Goal: Navigation & Orientation: Find specific page/section

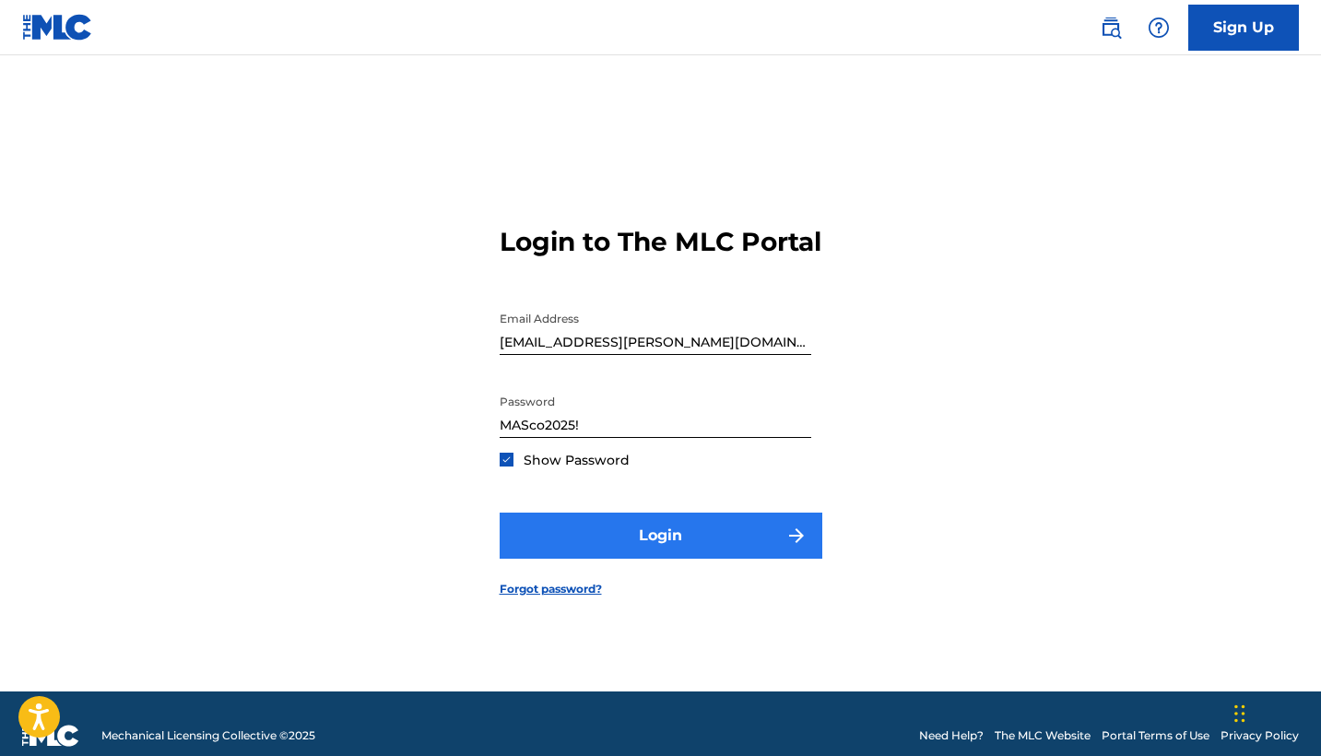
click at [663, 554] on button "Login" at bounding box center [661, 536] width 323 height 46
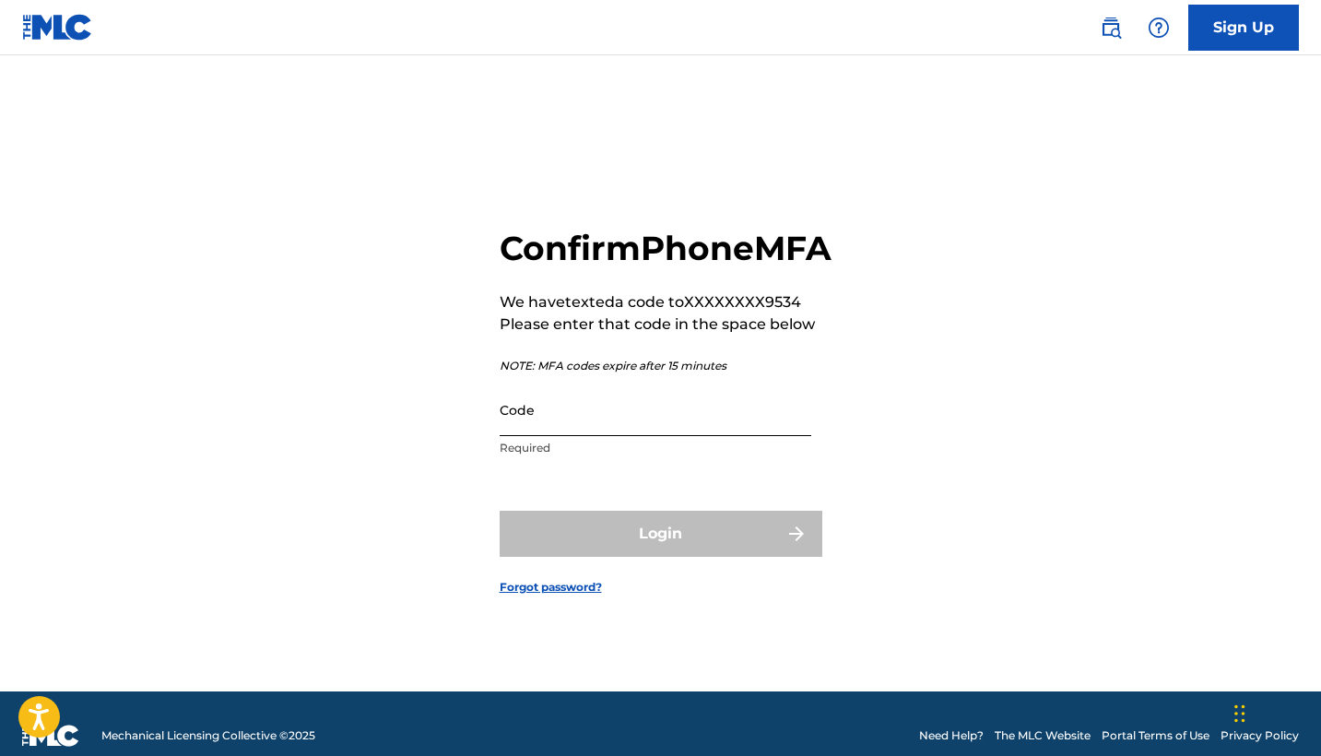
click at [521, 436] on input "Code" at bounding box center [656, 410] width 312 height 53
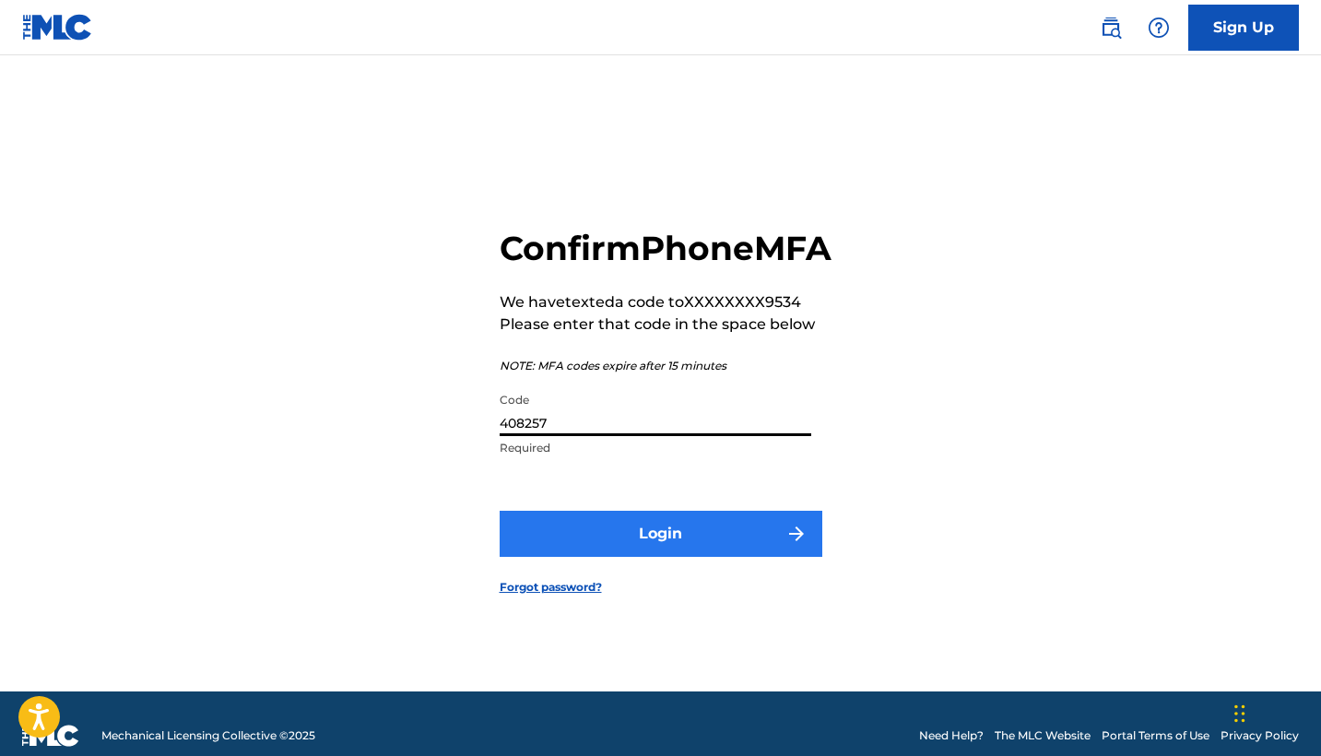
type input "408257"
click at [683, 549] on button "Login" at bounding box center [661, 534] width 323 height 46
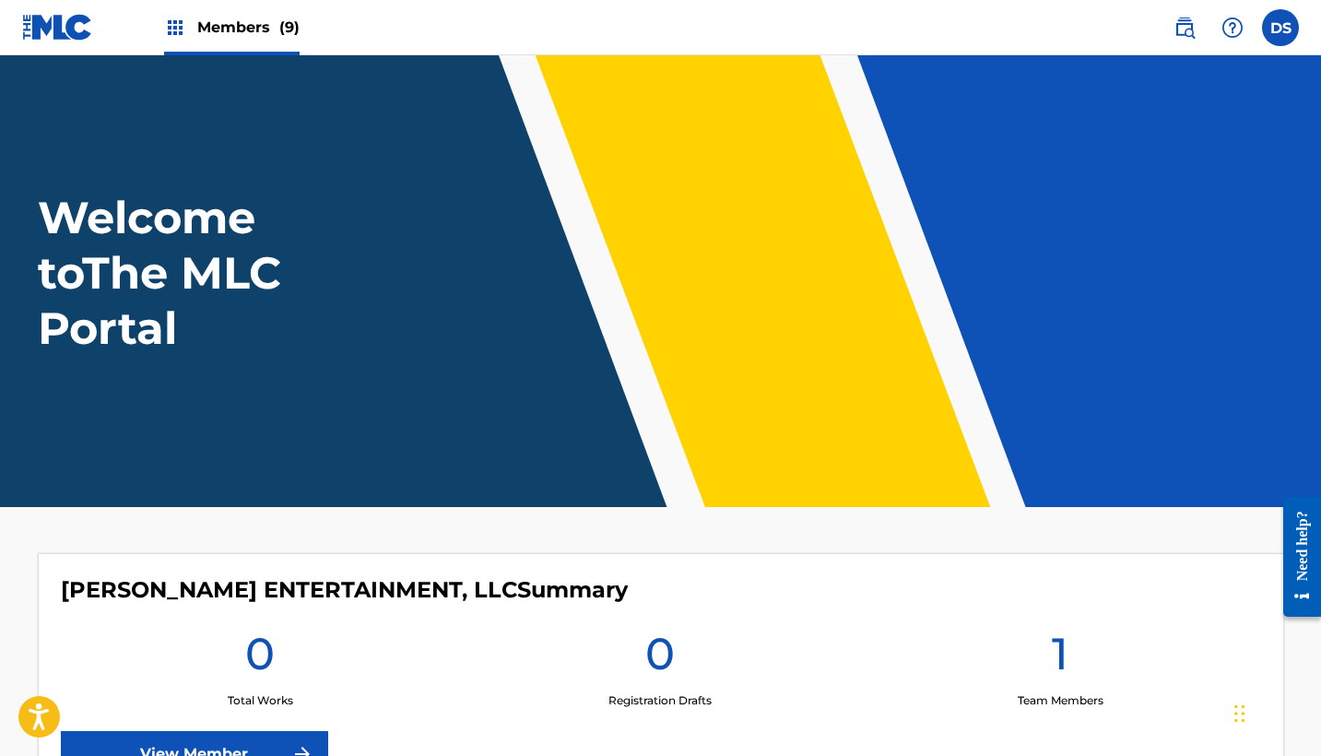
click at [175, 20] on img at bounding box center [175, 28] width 22 height 22
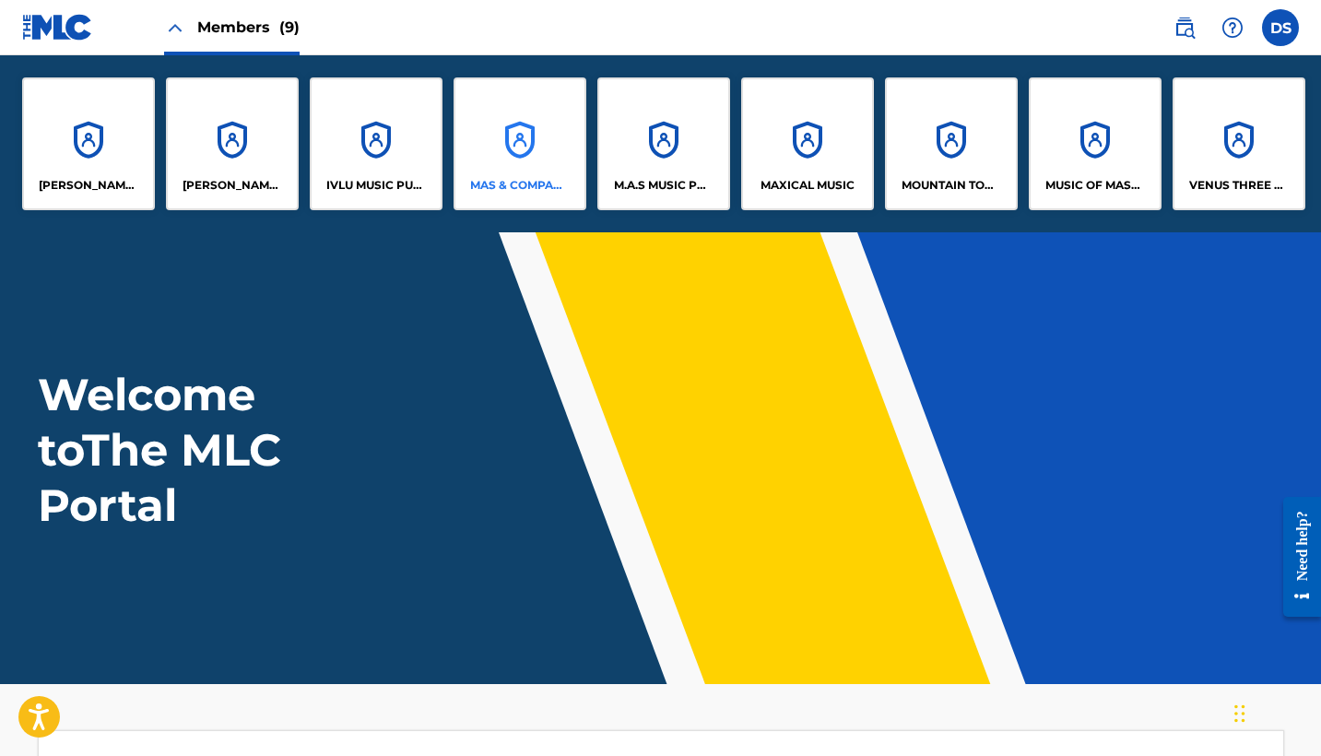
click at [520, 125] on div "MAS & COMPANY LLC DBA SONGS OF MASCO" at bounding box center [520, 143] width 133 height 133
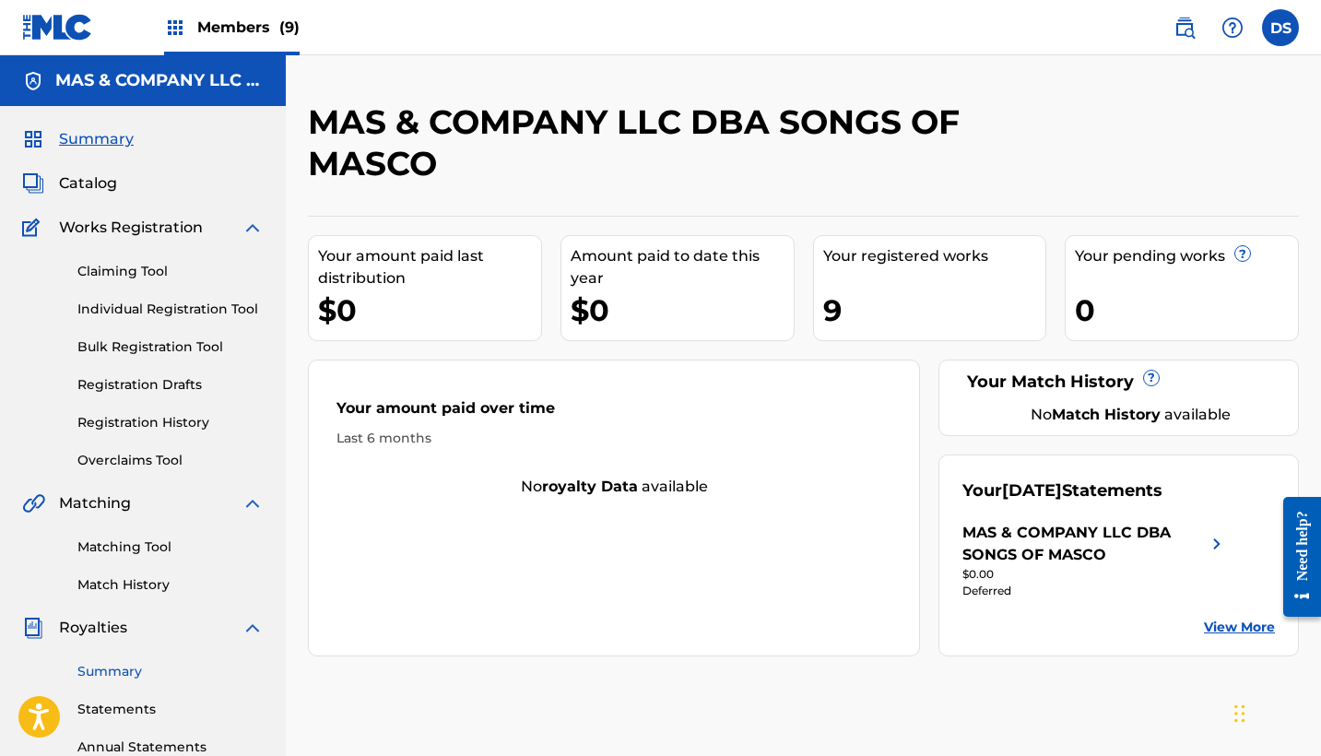
click at [98, 671] on link "Summary" at bounding box center [170, 671] width 186 height 19
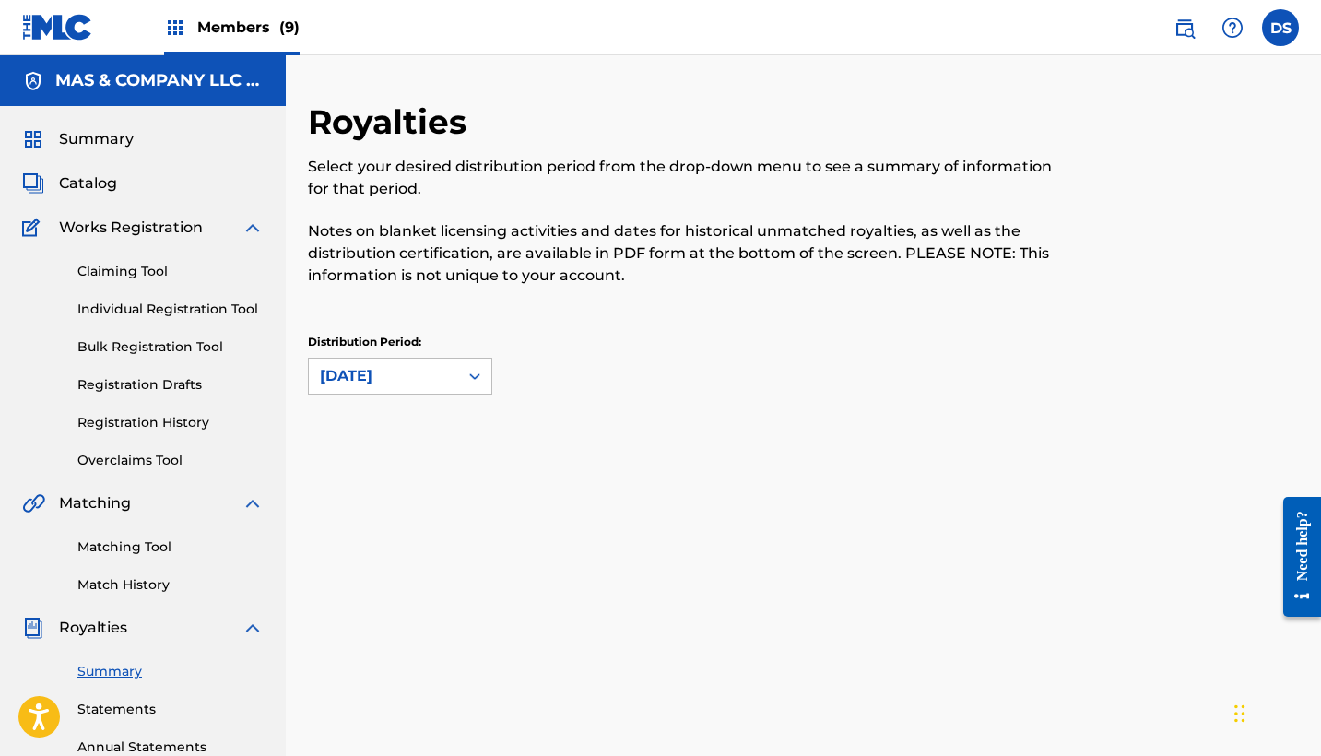
click at [98, 671] on link "Summary" at bounding box center [170, 671] width 186 height 19
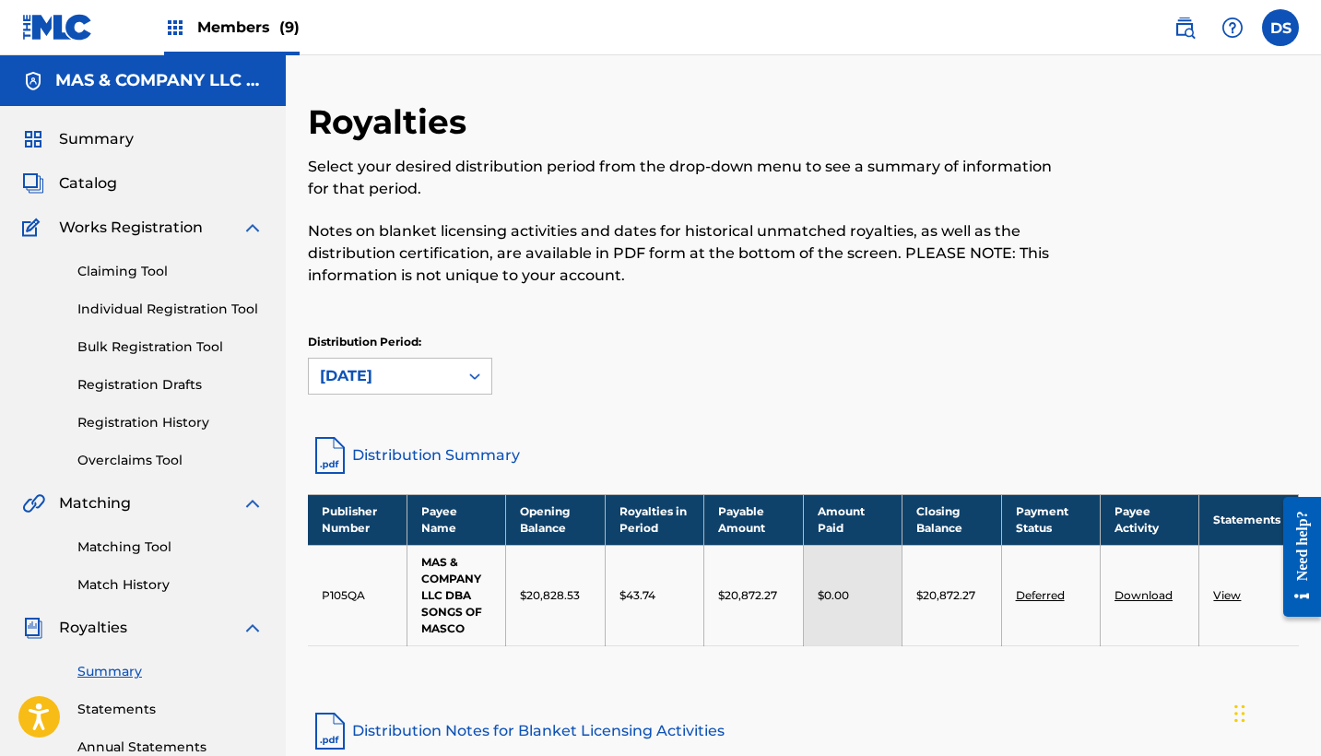
click at [178, 26] on img at bounding box center [175, 28] width 22 height 22
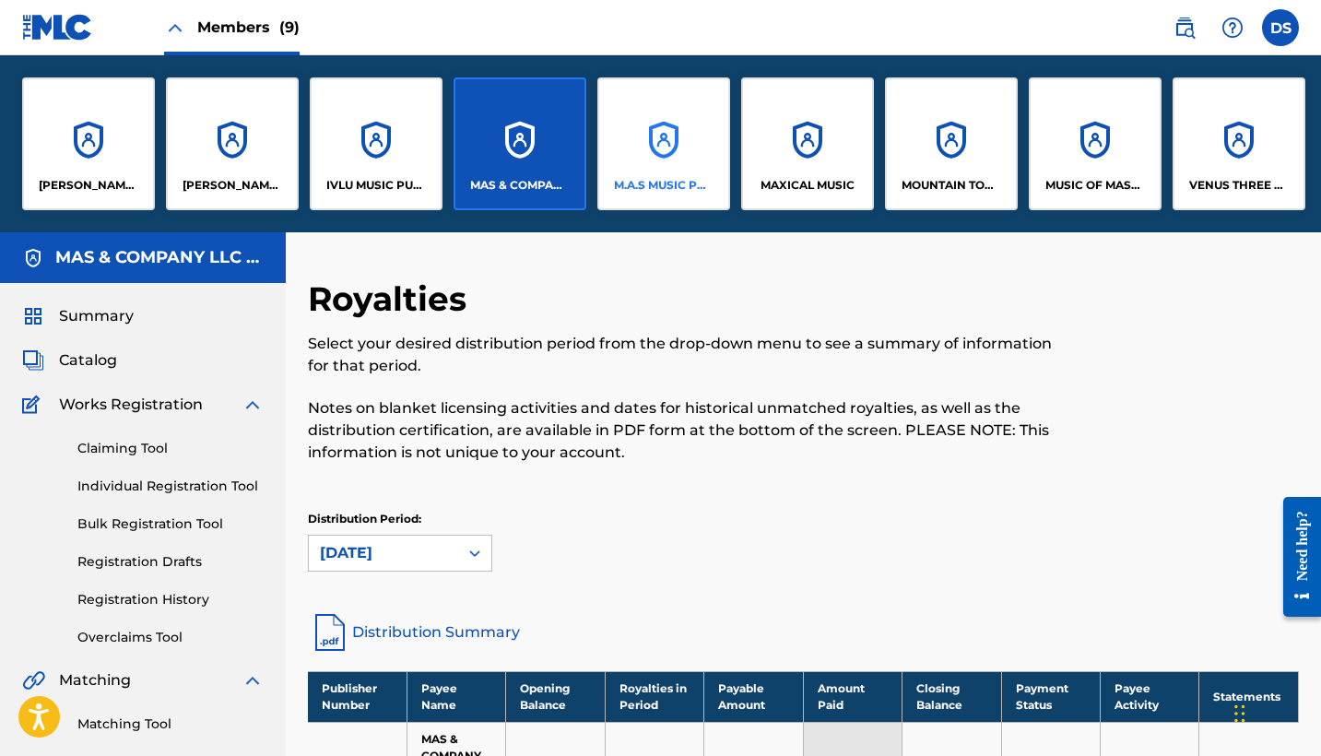
click at [654, 153] on div "M.A.S MUSIC PUBLISHING TOO" at bounding box center [663, 143] width 133 height 133
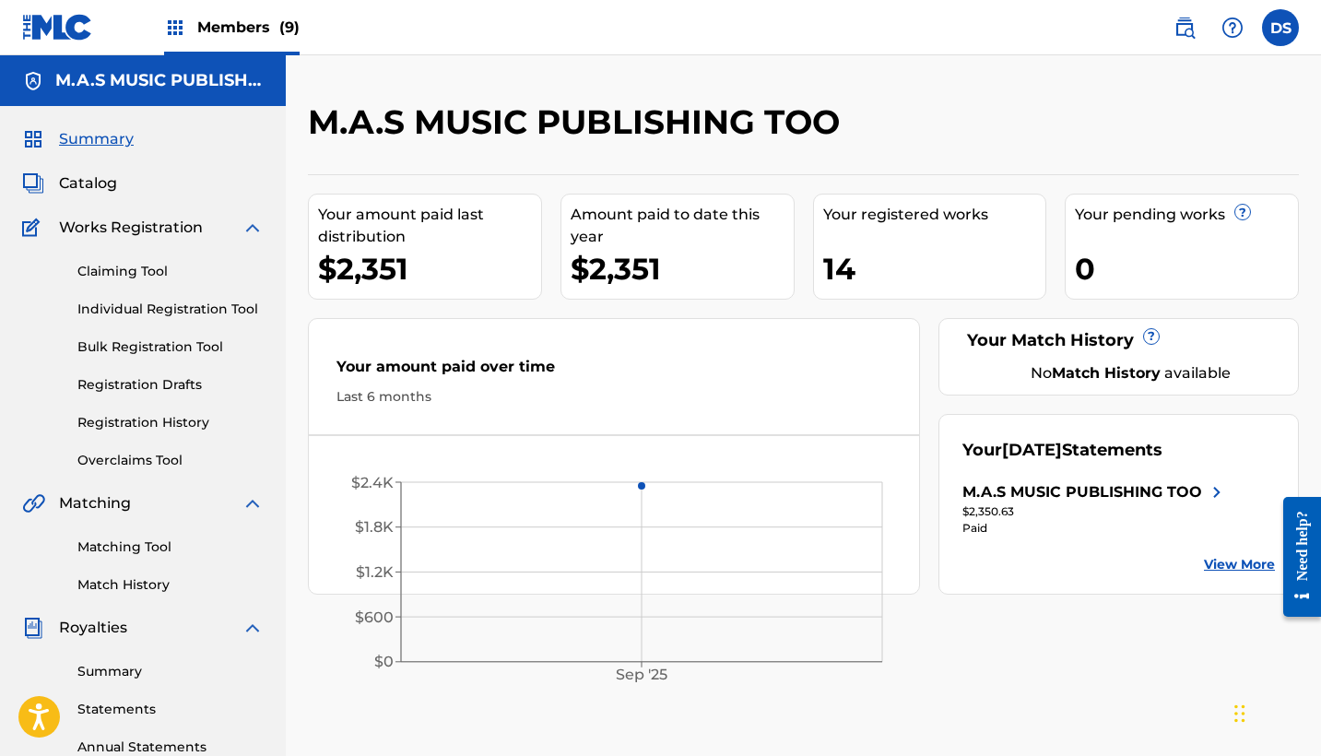
click at [173, 27] on img at bounding box center [175, 28] width 22 height 22
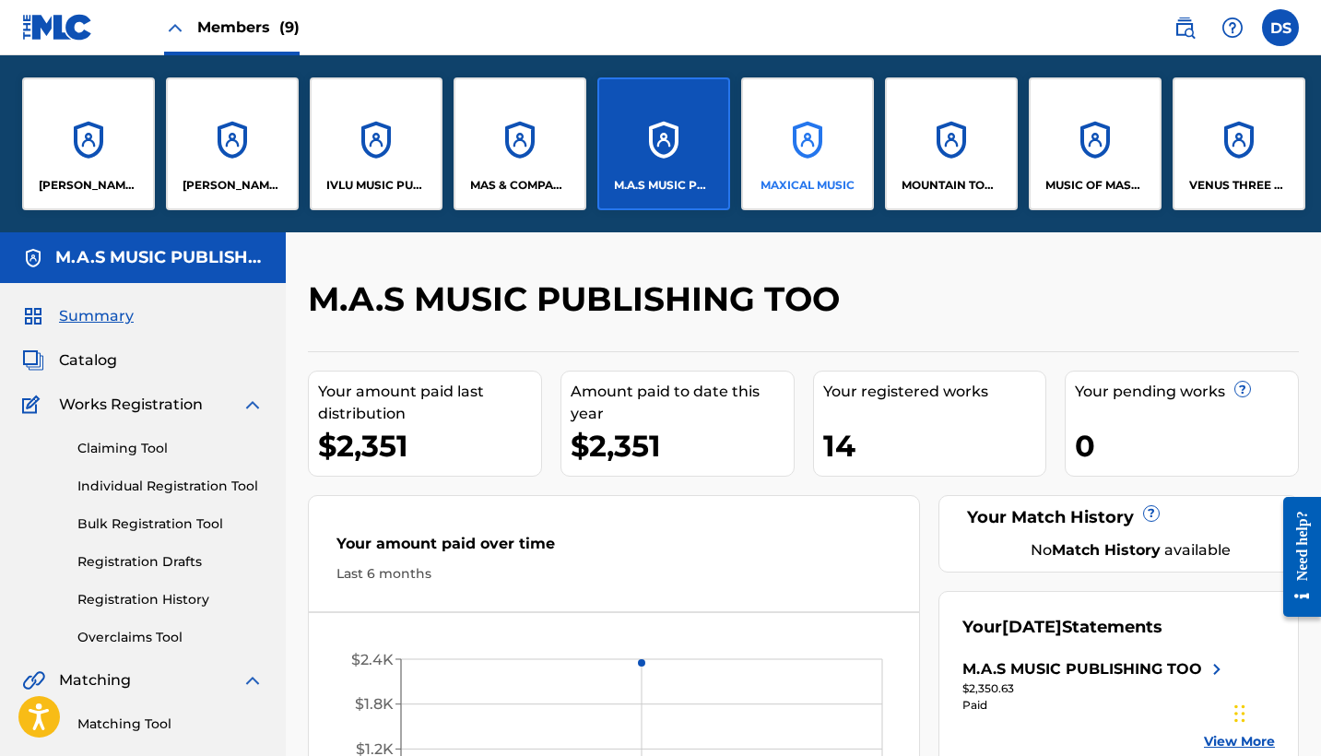
click at [808, 160] on div "MAXICAL MUSIC" at bounding box center [807, 143] width 133 height 133
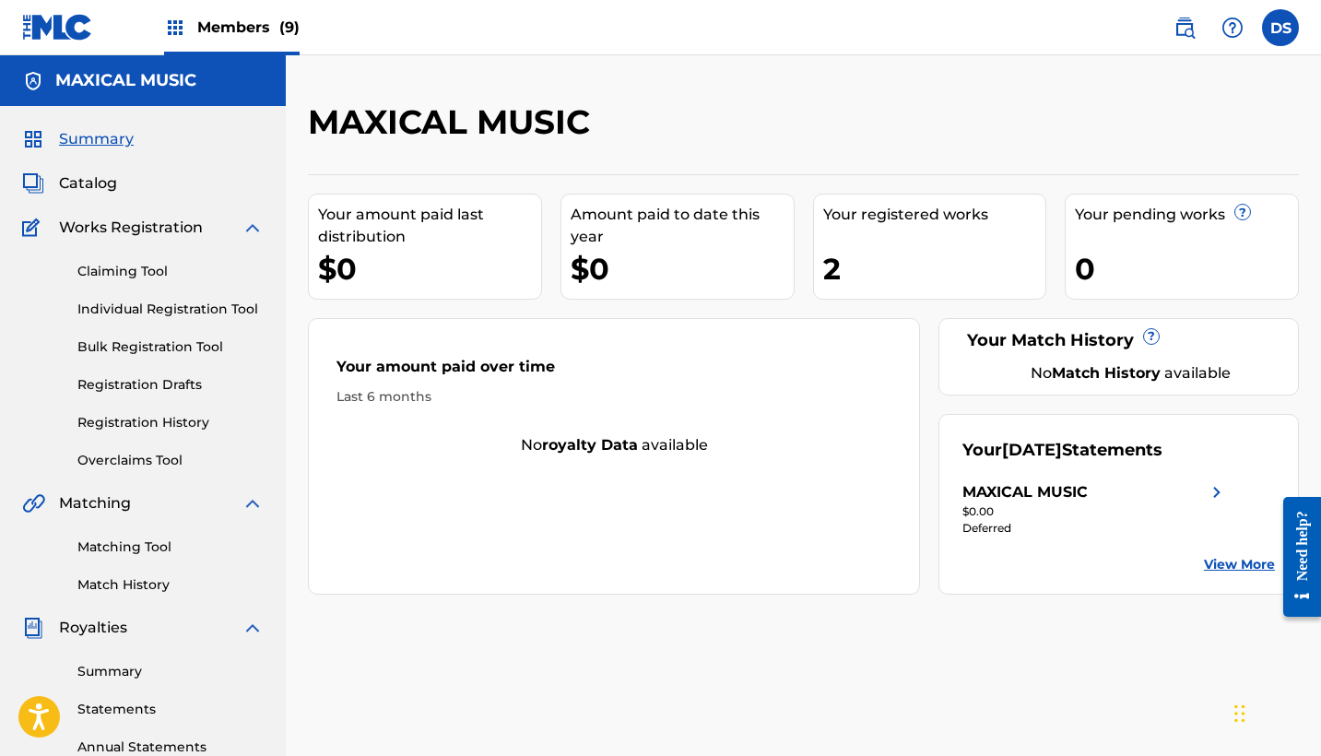
click at [172, 22] on img at bounding box center [175, 28] width 22 height 22
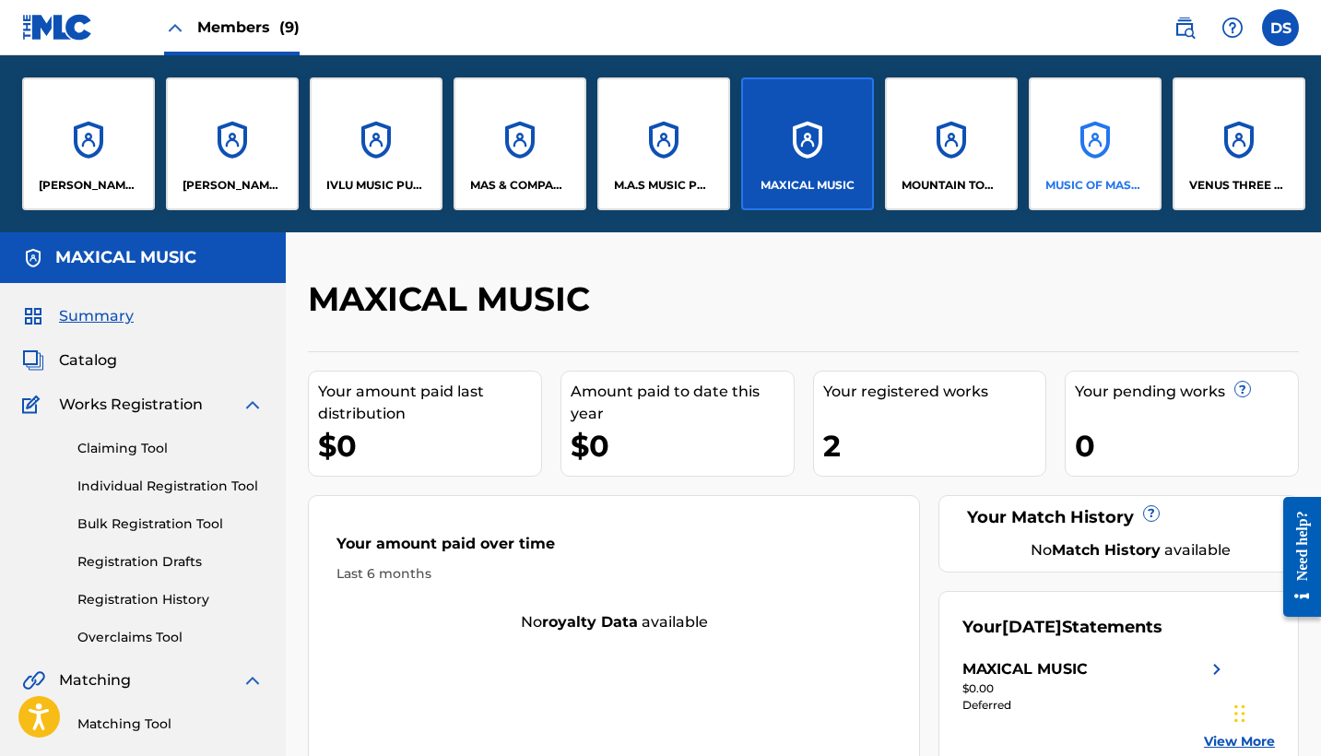
click at [1092, 152] on div "MUSIC OF MASCO" at bounding box center [1095, 143] width 133 height 133
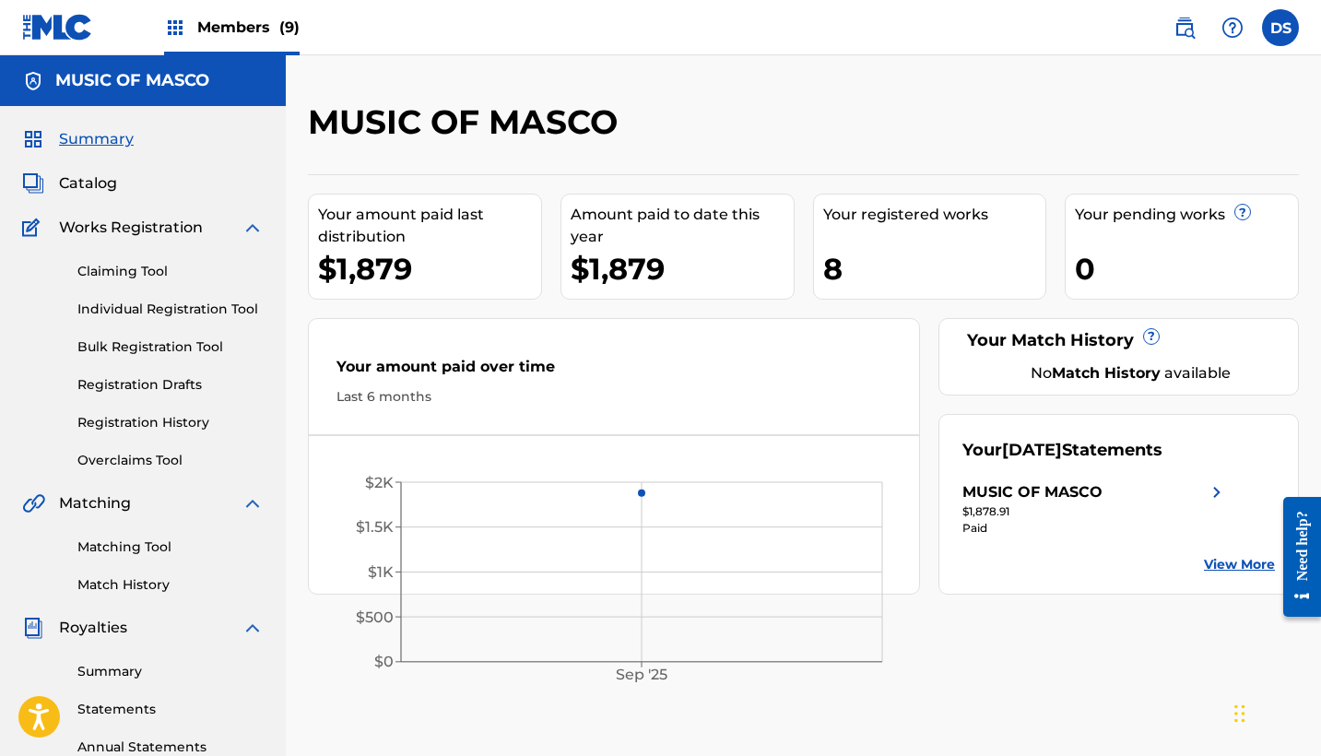
click at [178, 32] on img at bounding box center [175, 28] width 22 height 22
